Goal: Task Accomplishment & Management: Manage account settings

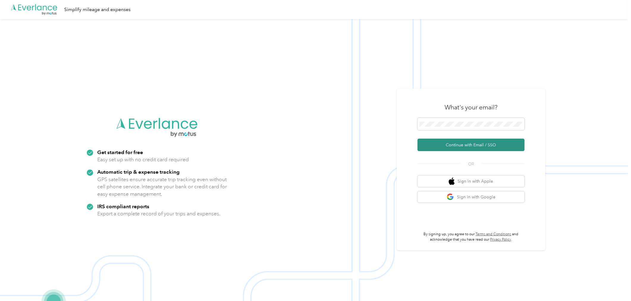
click at [523, 144] on button "Continue with Email / SSO" at bounding box center [470, 144] width 107 height 12
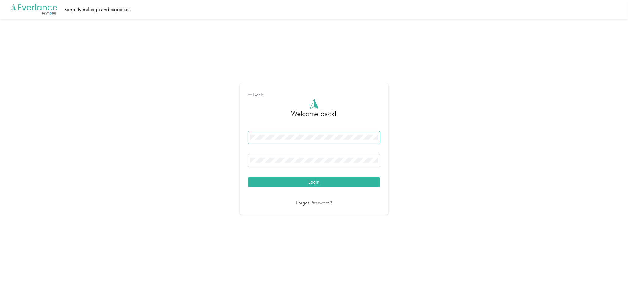
click at [391, 179] on div "Back Welcome back! Login Forgot Password?" at bounding box center [314, 151] width 628 height 265
click at [374, 180] on button "Login" at bounding box center [314, 182] width 132 height 10
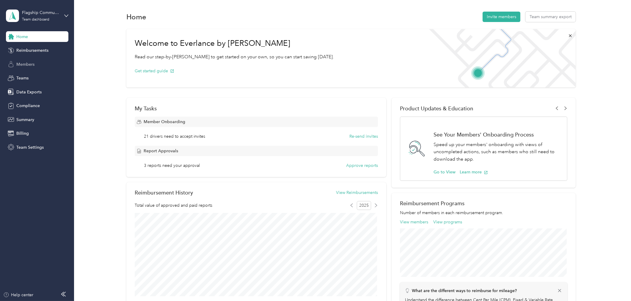
click at [23, 64] on span "Members" at bounding box center [25, 64] width 18 height 6
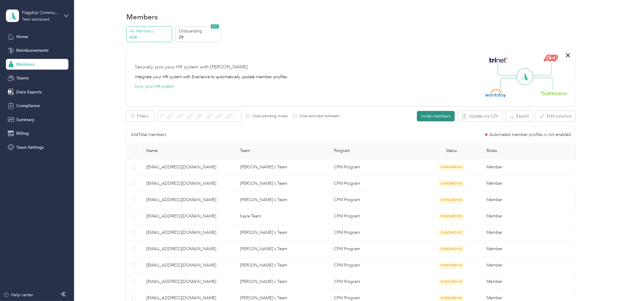
click at [432, 116] on button "Invite members" at bounding box center [436, 116] width 38 height 10
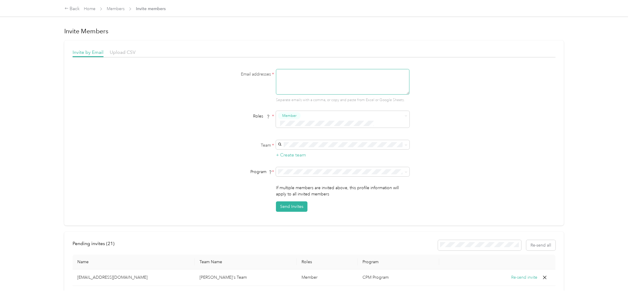
click at [319, 82] on textarea at bounding box center [342, 82] width 133 height 26
paste textarea "[EMAIL_ADDRESS][DOMAIN_NAME]"
type textarea "[EMAIL_ADDRESS][DOMAIN_NAME]"
click at [293, 183] on span "[PERSON_NAME]'s Team" at bounding box center [302, 183] width 47 height 5
click at [287, 201] on button "Send Invites" at bounding box center [292, 206] width 32 height 10
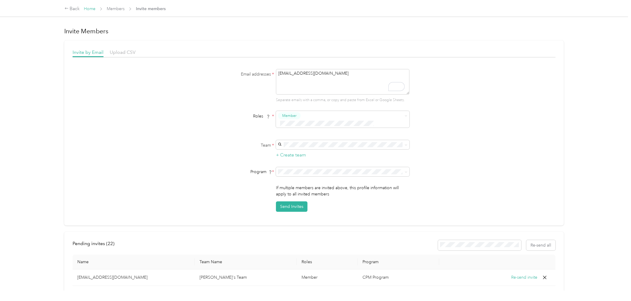
click at [92, 7] on link "Home" at bounding box center [90, 8] width 12 height 5
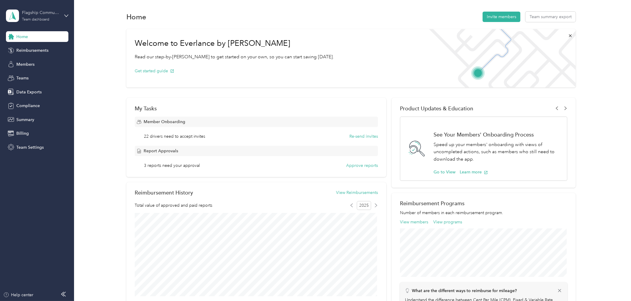
click at [51, 16] on div "Flagship Communities Team dashboard" at bounding box center [40, 16] width 37 height 12
click at [41, 75] on div "Log out" at bounding box center [68, 75] width 117 height 10
